Goal: Find specific page/section: Find specific page/section

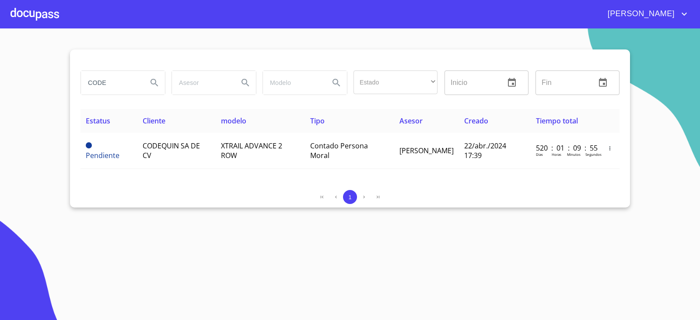
click at [122, 87] on input "CODE" at bounding box center [110, 83] width 59 height 24
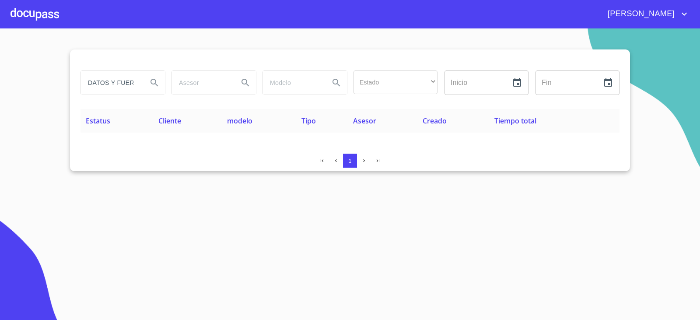
click at [216, 175] on section "DATOS Y FUERZA Estado ​ ​ Inicio ​ Fin ​ Estatus Cliente modelo Tipo Asesor Cre…" at bounding box center [350, 173] width 700 height 291
drag, startPoint x: 121, startPoint y: 87, endPoint x: 161, endPoint y: 82, distance: 39.8
click at [161, 82] on div "DATOS Y FUERZA" at bounding box center [123, 83] width 84 height 24
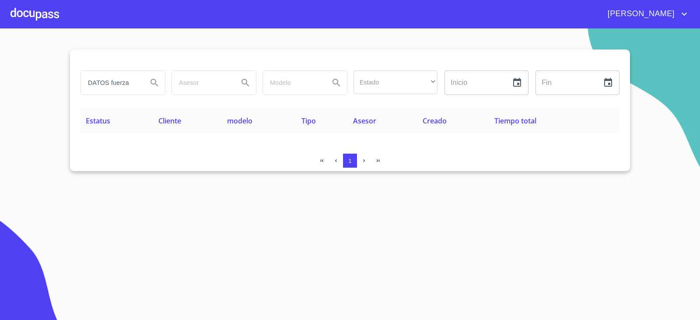
type input "DATOS fuerza"
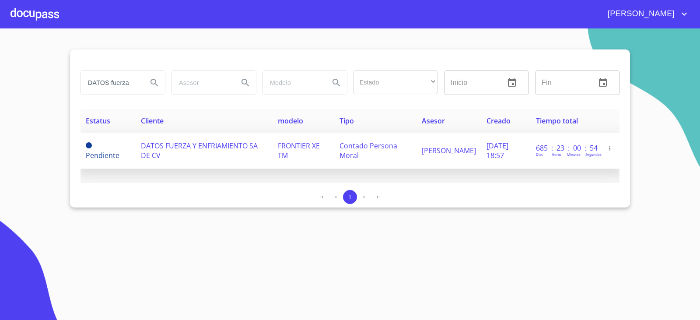
click at [222, 157] on td "DATOS FUERZA Y ENFRIAMIENTO SA DE CV" at bounding box center [204, 151] width 137 height 36
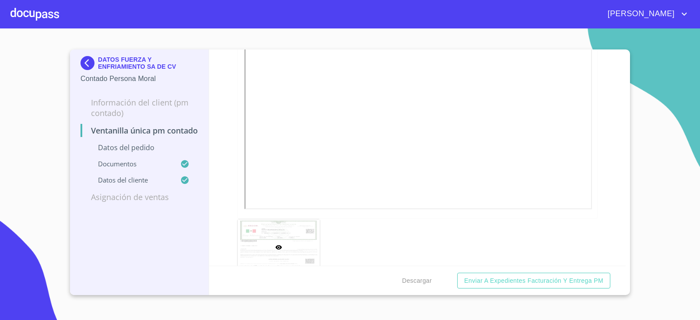
scroll to position [2012, 0]
click at [417, 275] on span "Descargar" at bounding box center [417, 280] width 30 height 11
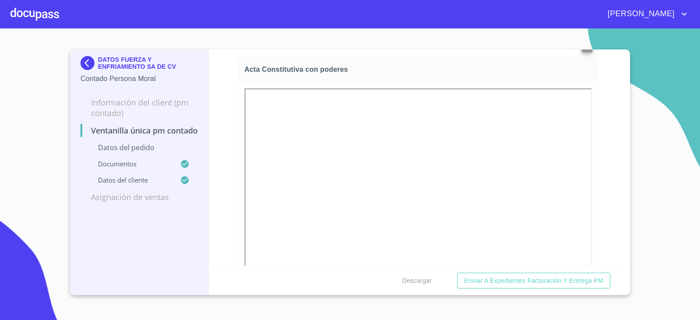
scroll to position [1599, 0]
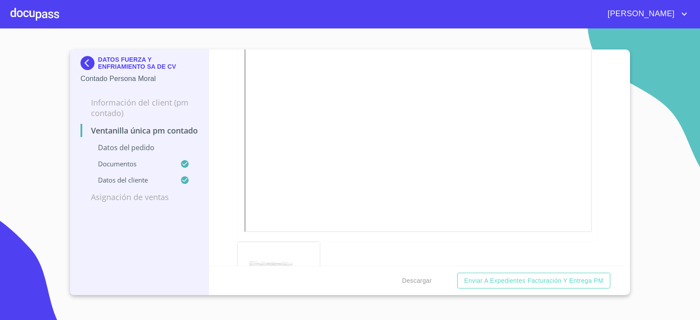
click at [160, 52] on div "DATOS FUERZA Y ENFRIAMIENTO SA DE CV Contado Persona Moral" at bounding box center [139, 69] width 118 height 41
click at [91, 63] on img at bounding box center [88, 63] width 17 height 14
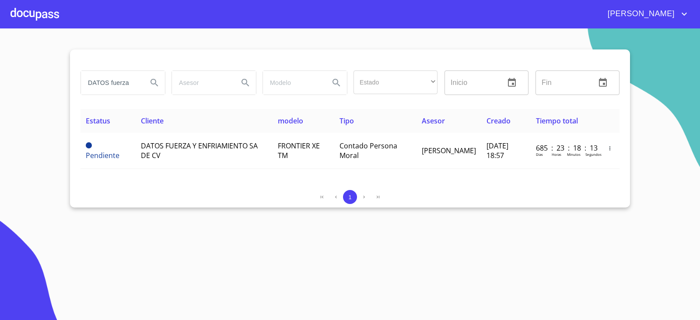
click at [130, 80] on input "DATOS fuerza" at bounding box center [110, 83] width 59 height 24
type input "unikonfort"
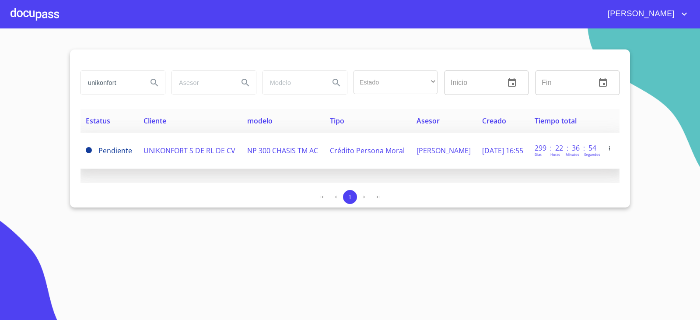
click at [186, 146] on span "UNIKONFORT S DE RL DE CV" at bounding box center [189, 151] width 92 height 10
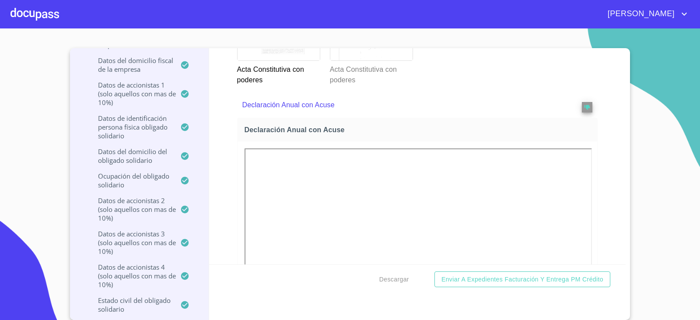
scroll to position [3236, 0]
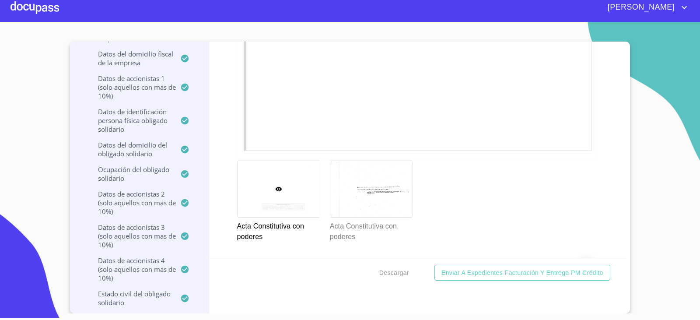
scroll to position [3116, 0]
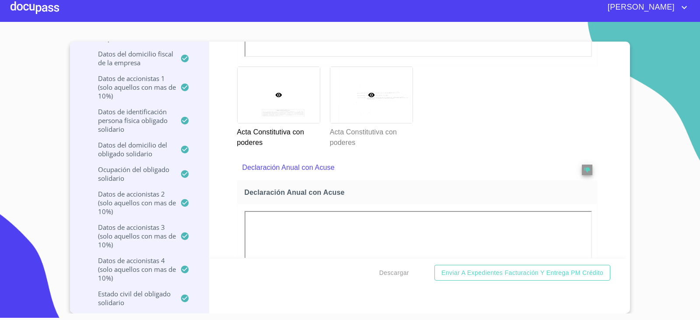
click at [392, 123] on div at bounding box center [371, 95] width 82 height 56
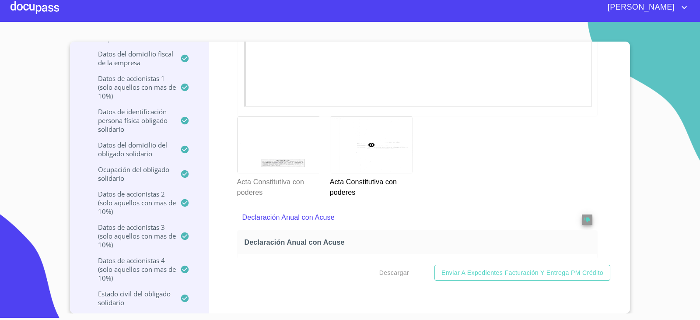
scroll to position [3160, 0]
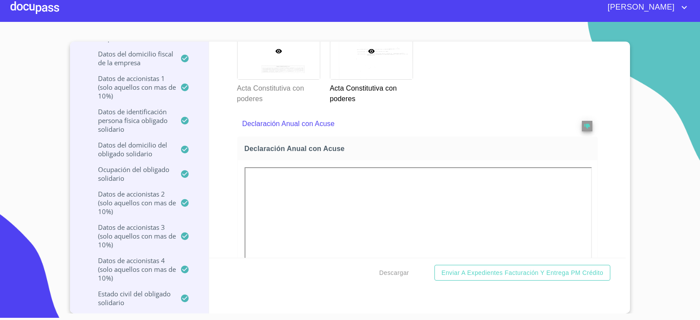
click at [290, 79] on div at bounding box center [278, 51] width 82 height 56
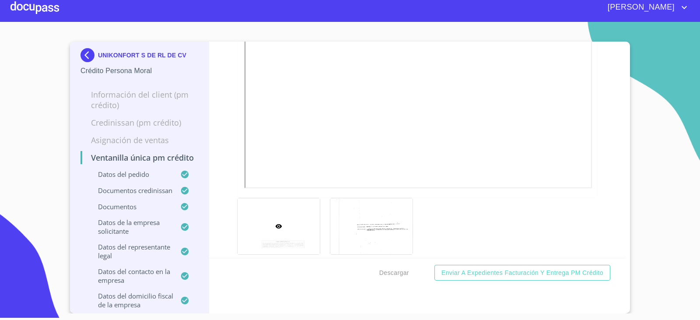
scroll to position [0, 0]
click at [80, 52] on img at bounding box center [88, 56] width 17 height 14
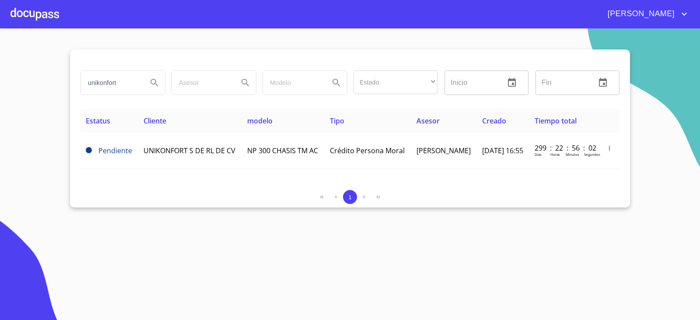
click at [115, 83] on input "unikonfort" at bounding box center [110, 83] width 59 height 24
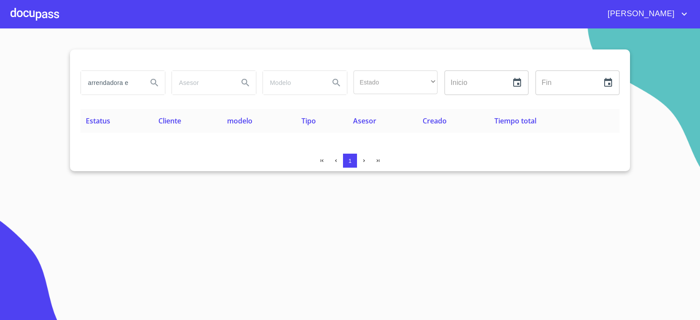
drag, startPoint x: 122, startPoint y: 89, endPoint x: 168, endPoint y: 96, distance: 46.5
click at [168, 96] on div "arrendadora e" at bounding box center [122, 82] width 91 height 31
drag, startPoint x: 132, startPoint y: 81, endPoint x: 46, endPoint y: 85, distance: 86.3
click at [50, 85] on section "arrendadora Estado ​ ​ Inicio ​ Fin ​ Estatus Cliente modelo Tipo Asesor Creado…" at bounding box center [350, 173] width 700 height 291
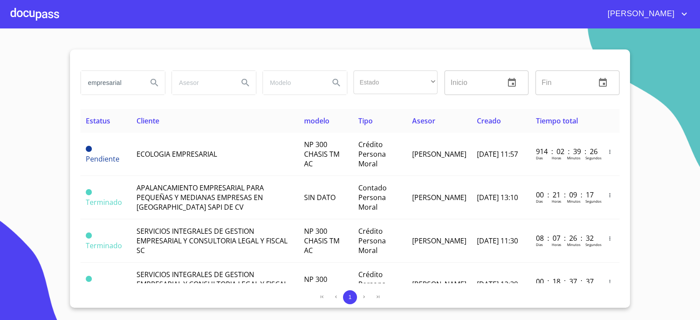
click at [0, 169] on section "empresarial Estado ​ ​ Inicio ​ Fin ​ Estatus Cliente modelo Tipo Asesor Creado…" at bounding box center [350, 173] width 700 height 291
click at [137, 74] on input "empresarial" at bounding box center [110, 83] width 59 height 24
type input "arrendadora"
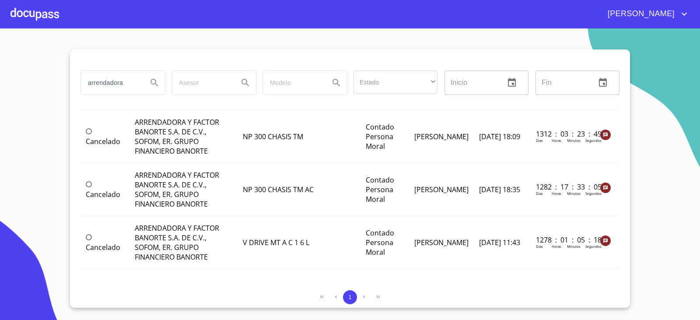
scroll to position [1009, 0]
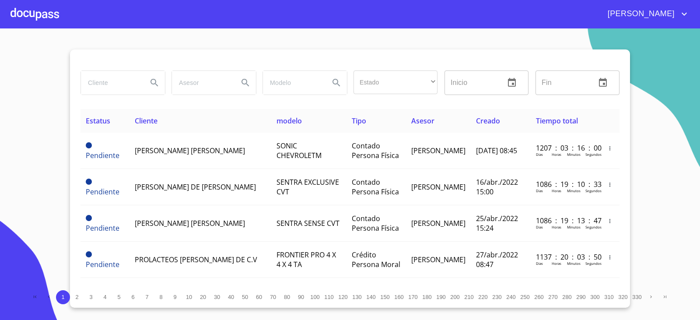
click at [114, 85] on input "search" at bounding box center [110, 83] width 59 height 24
click at [42, 82] on section "Estado ​ ​ Inicio ​ Fin ​ Estatus Cliente modelo Tipo Asesor Creado Tiempo tota…" at bounding box center [350, 173] width 700 height 291
click at [95, 70] on div at bounding box center [122, 82] width 91 height 31
click at [136, 91] on input "search" at bounding box center [110, 83] width 59 height 24
type input "LUBTRAC"
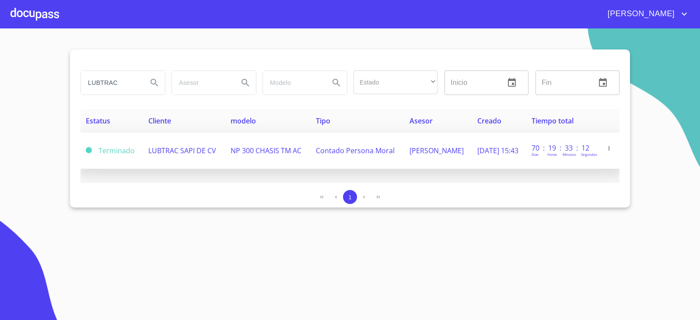
click at [251, 150] on span "NP 300 CHASIS TM AC" at bounding box center [265, 151] width 71 height 10
click at [174, 154] on span "LUBTRAC SAPI DE CV" at bounding box center [182, 151] width 68 height 10
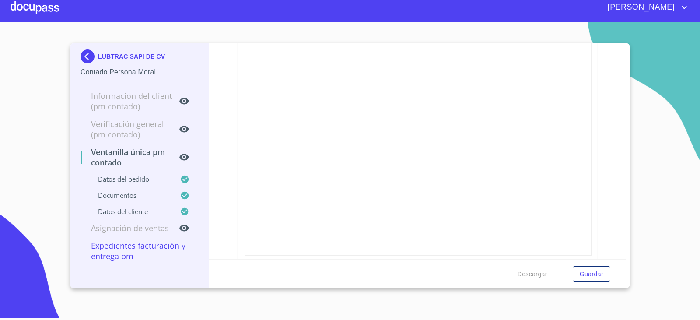
scroll to position [1665, 0]
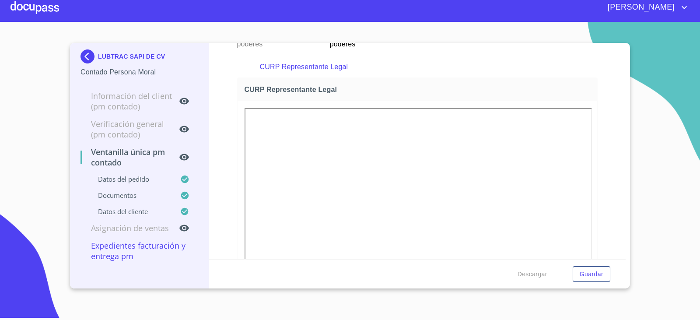
scroll to position [1796, 0]
